Goal: Navigation & Orientation: Find specific page/section

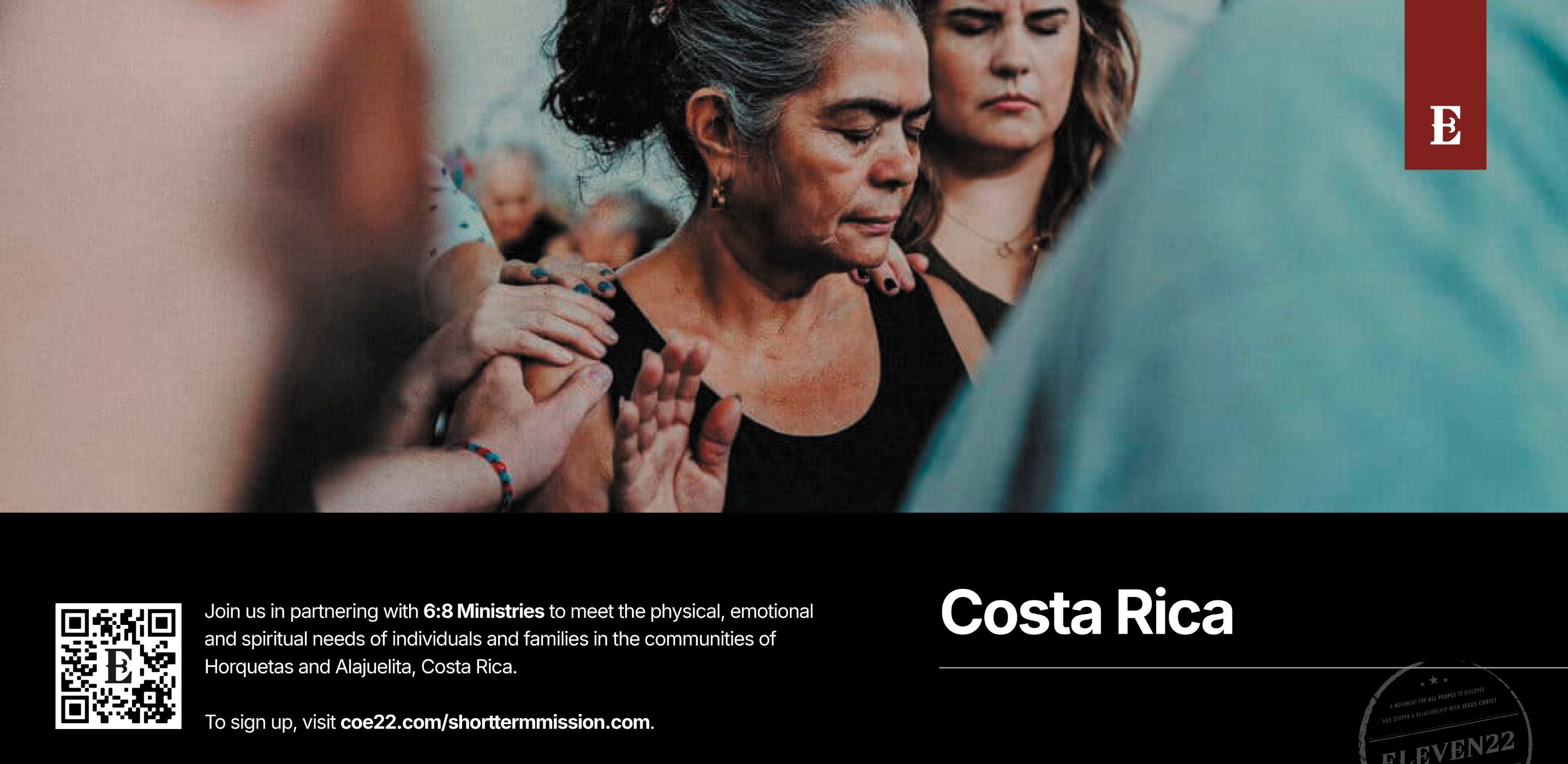
click at [961, 342] on div "Slideshow" at bounding box center [784, 382] width 1568 height 764
